Goal: Find specific page/section: Find specific page/section

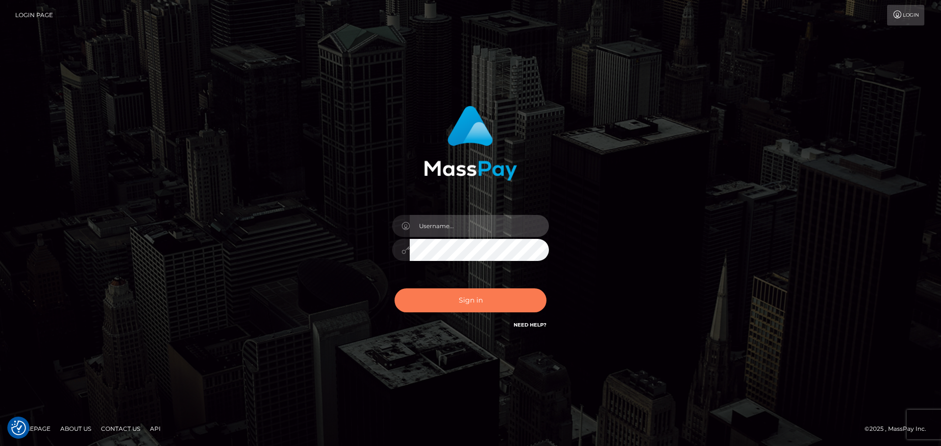
type input "[PERSON_NAME]"
click at [438, 309] on button "Sign in" at bounding box center [470, 301] width 152 height 24
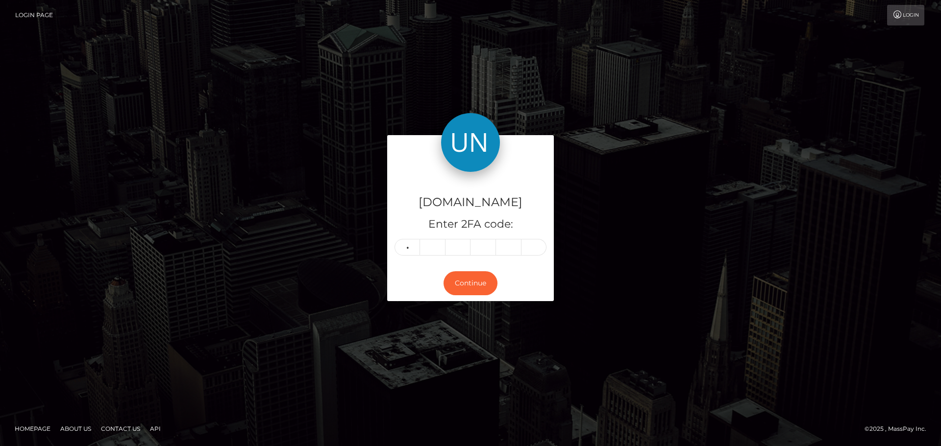
type input "0"
type input "2"
type input "1"
type input "6"
type input "7"
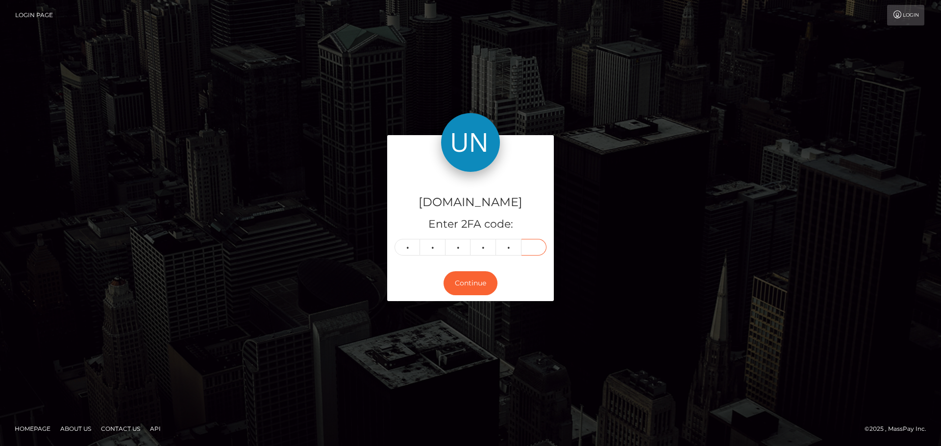
type input "2"
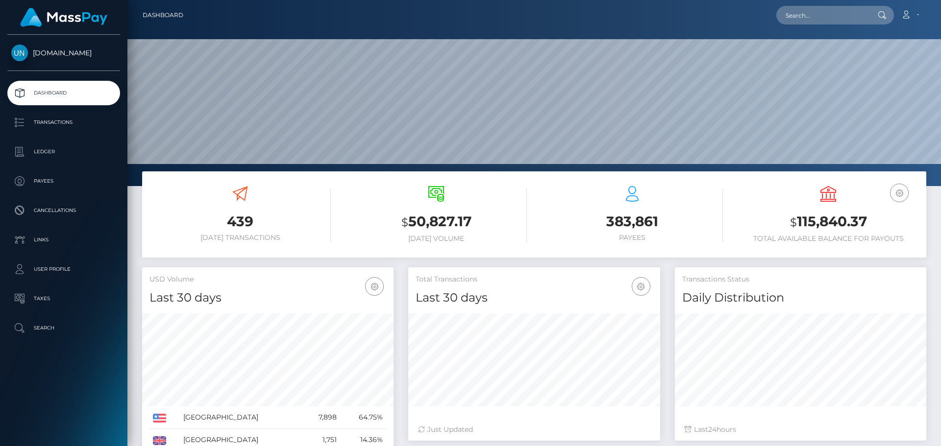
scroll to position [174, 252]
click at [806, 11] on input "text" at bounding box center [822, 15] width 92 height 19
paste input "[EMAIL_ADDRESS][DOMAIN_NAME]"
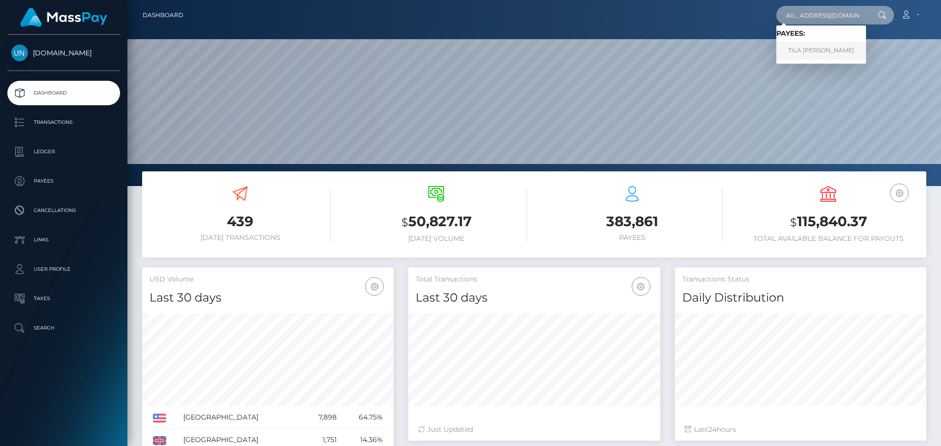
type input "[EMAIL_ADDRESS][DOMAIN_NAME]"
click at [808, 48] on link "TILA SUE BANNON" at bounding box center [821, 51] width 90 height 18
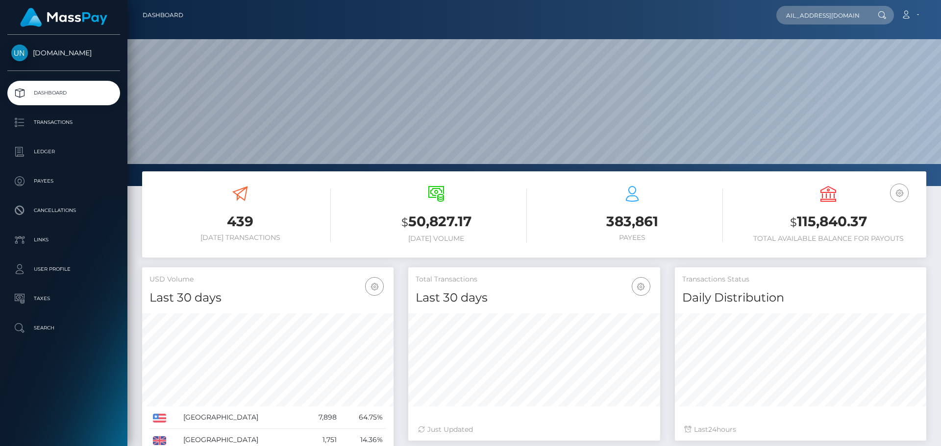
scroll to position [0, 0]
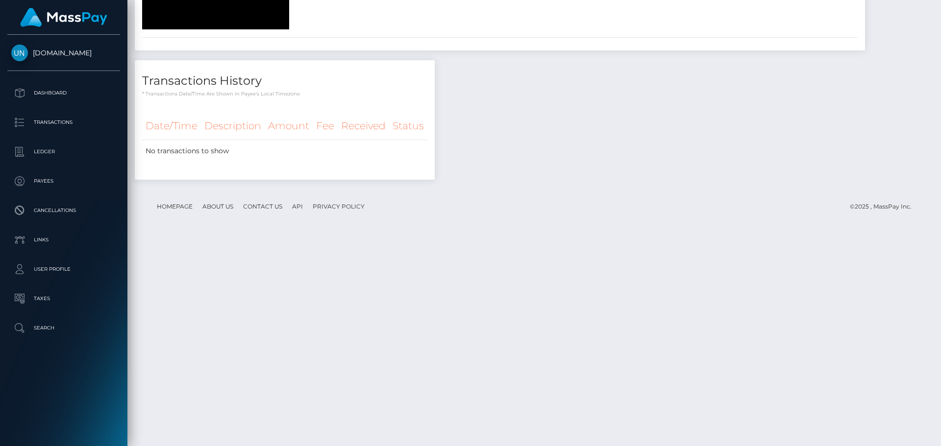
scroll to position [1084, 0]
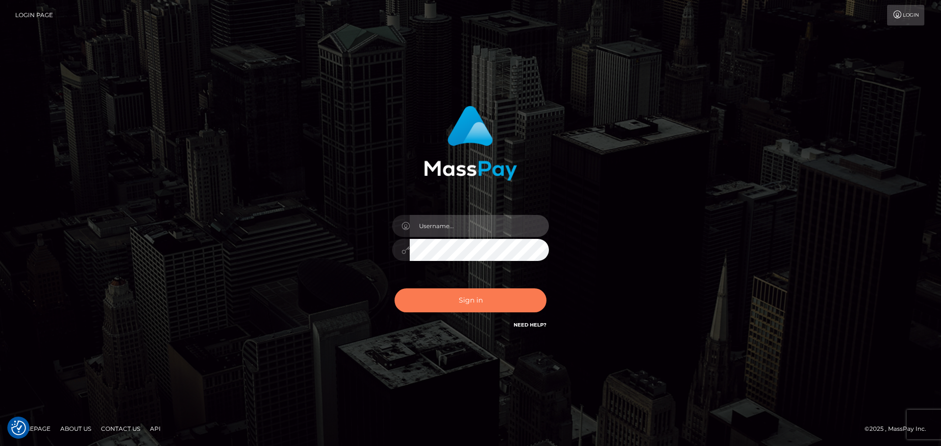
type input "[PERSON_NAME]"
click at [412, 290] on button "Sign in" at bounding box center [470, 301] width 152 height 24
type input "[PERSON_NAME]"
click at [511, 298] on button "Sign in" at bounding box center [470, 301] width 152 height 24
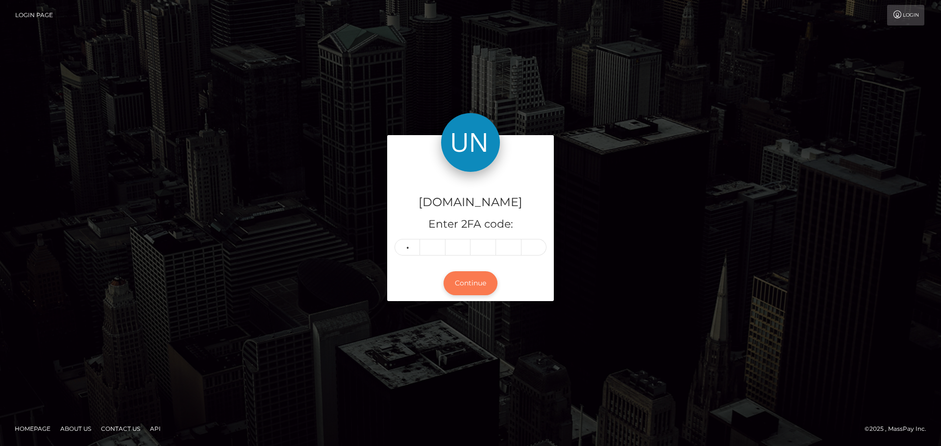
type input "4"
type input "9"
type input "6"
type input "7"
type input "0"
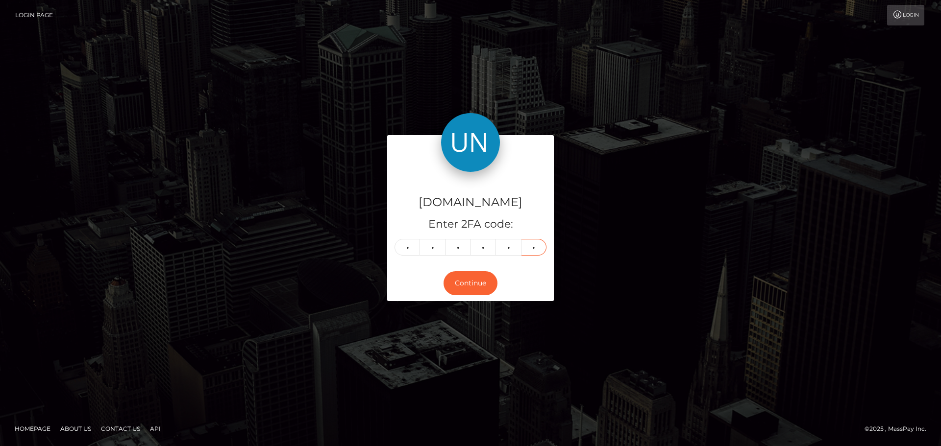
type input "0"
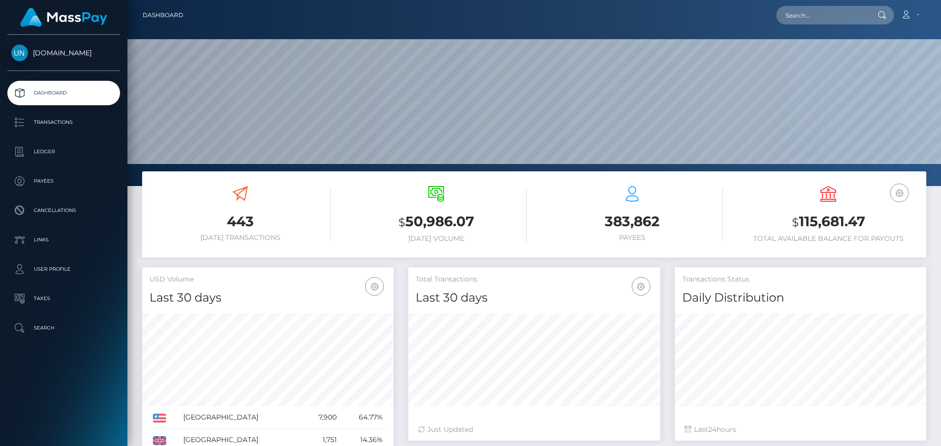
scroll to position [174, 252]
click at [840, 23] on input "text" at bounding box center [822, 15] width 92 height 19
paste input "[EMAIL_ADDRESS][DOMAIN_NAME]"
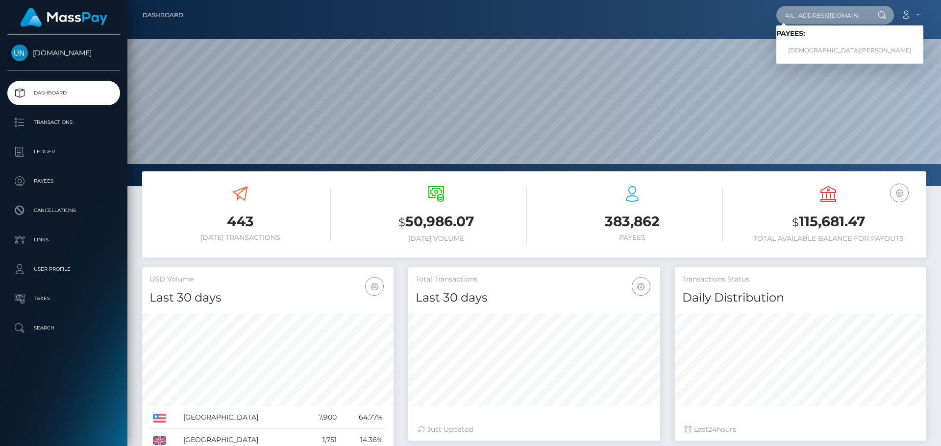
type input "[EMAIL_ADDRESS][DOMAIN_NAME]"
click at [837, 41] on span "Payees: [PERSON_NAME]" at bounding box center [849, 44] width 147 height 30
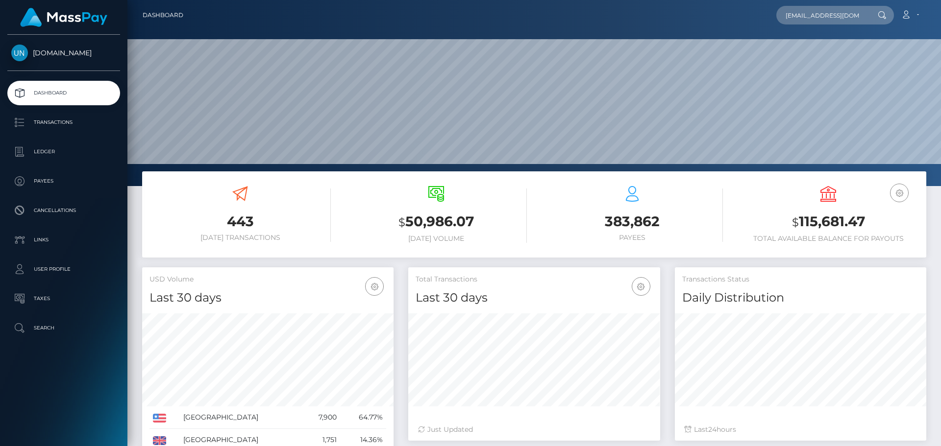
click at [827, 29] on nav "Dashboard [EMAIL_ADDRESS][DOMAIN_NAME] Loading... Loading... Payees: [PERSON_NA…" at bounding box center [533, 15] width 813 height 30
click at [826, 24] on div "[EMAIL_ADDRESS][DOMAIN_NAME] Loading... Loading... Payees: [PERSON_NAME] Accoun…" at bounding box center [558, 15] width 734 height 21
click at [830, 16] on input "[EMAIL_ADDRESS][DOMAIN_NAME]" at bounding box center [822, 15] width 92 height 19
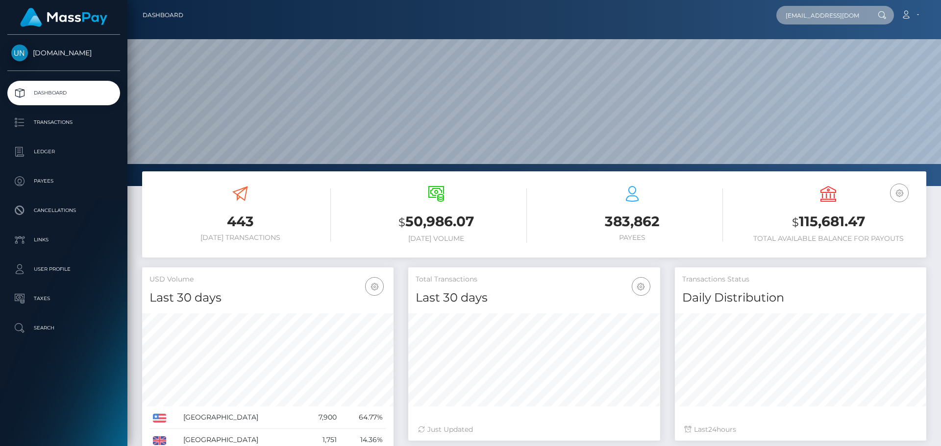
scroll to position [0, 12]
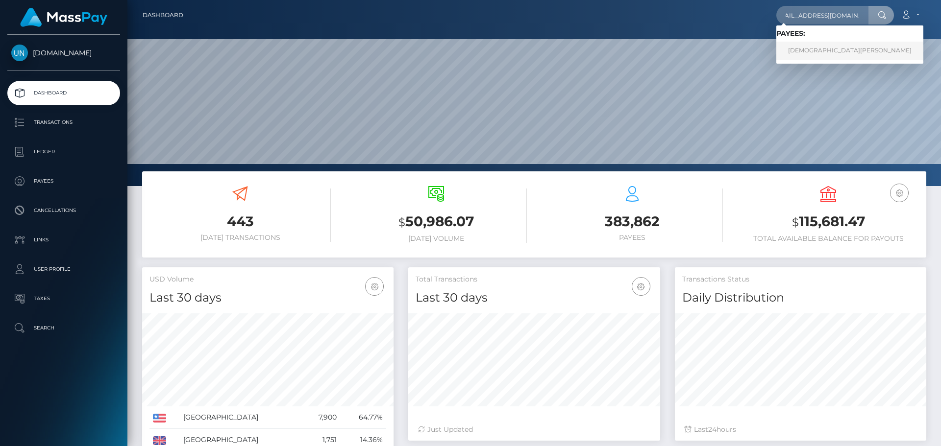
click at [838, 53] on link "[DEMOGRAPHIC_DATA][PERSON_NAME]" at bounding box center [849, 51] width 147 height 18
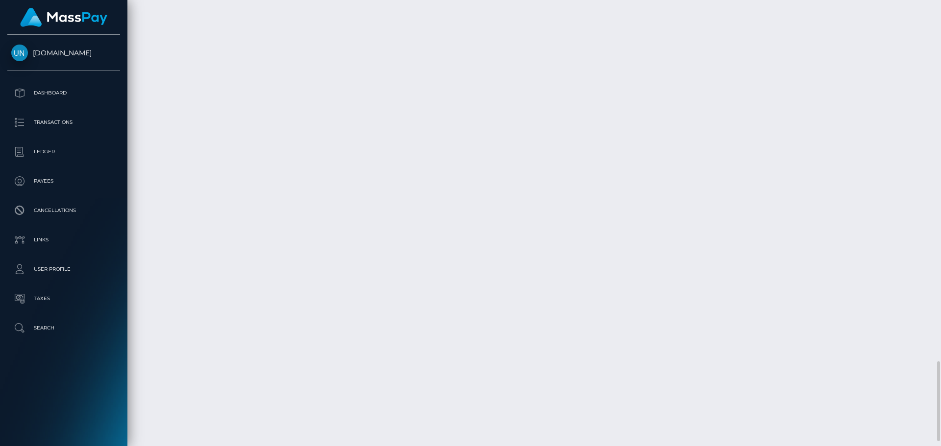
scroll to position [118, 252]
